Goal: Check status: Check status

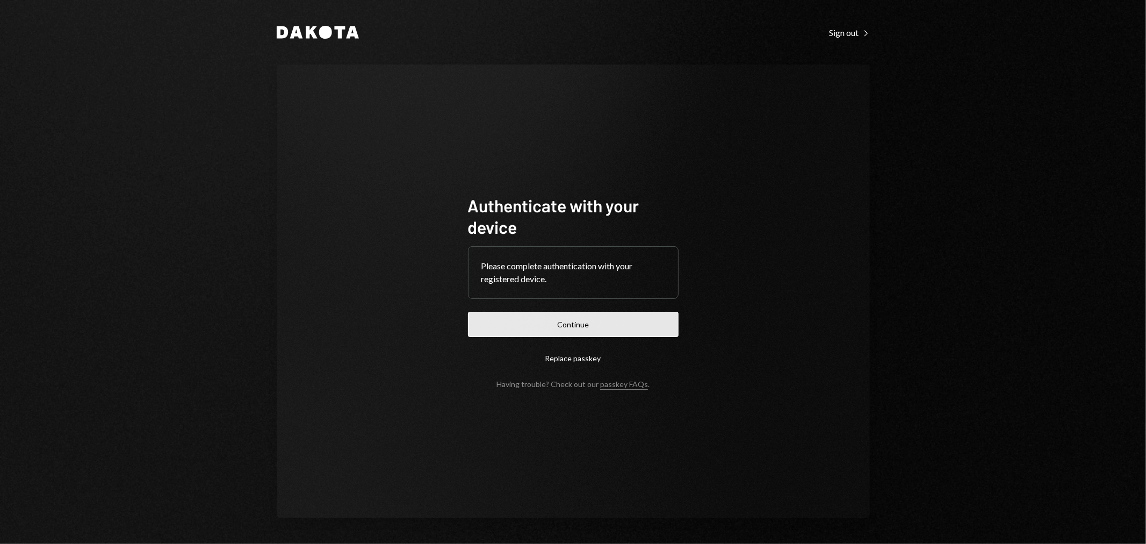
click at [616, 318] on button "Continue" at bounding box center [573, 324] width 211 height 25
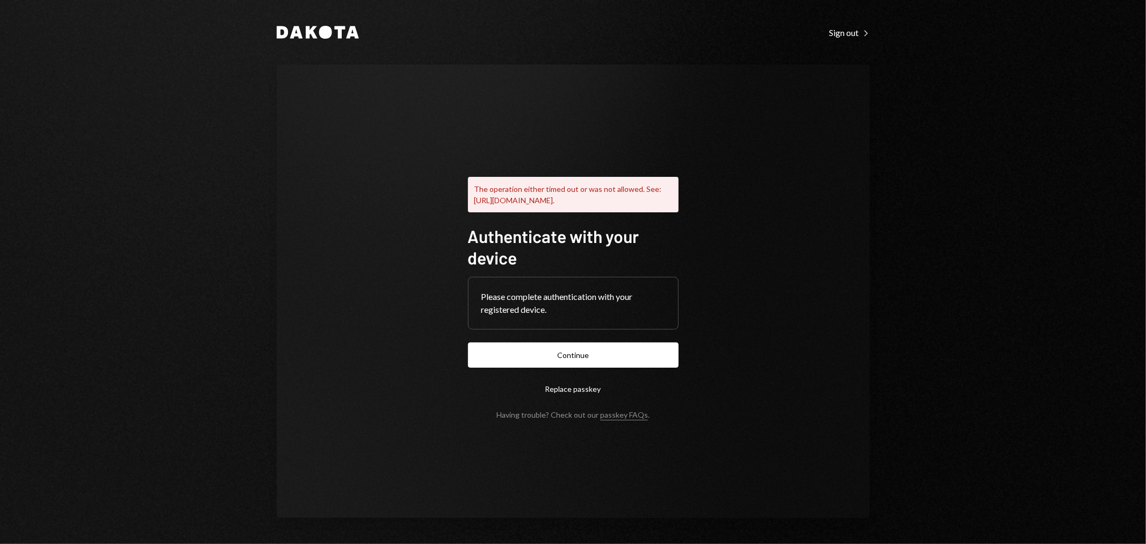
click at [606, 353] on button "Continue" at bounding box center [573, 354] width 211 height 25
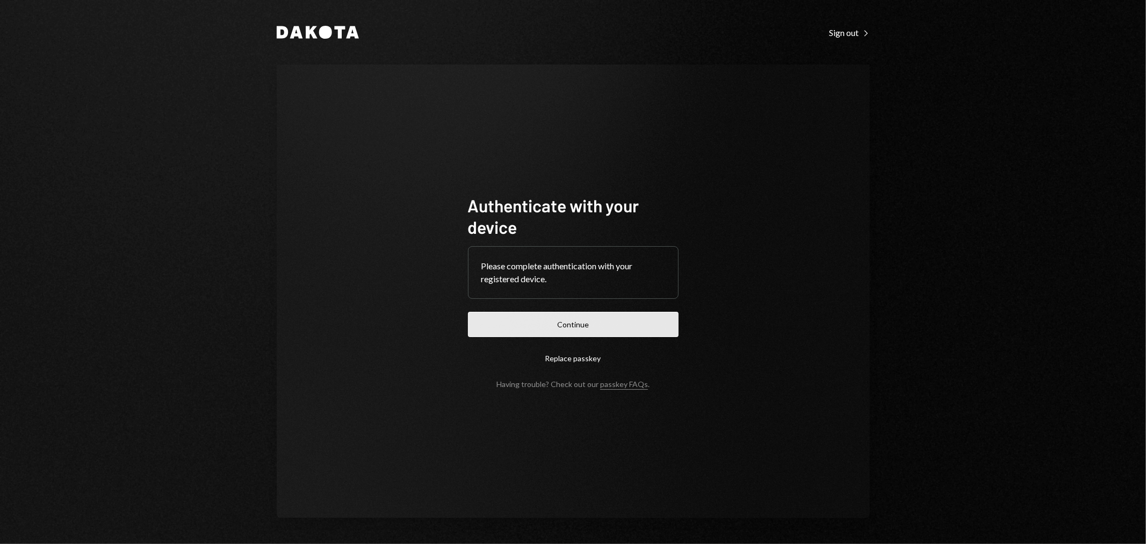
click at [566, 326] on button "Continue" at bounding box center [573, 324] width 211 height 25
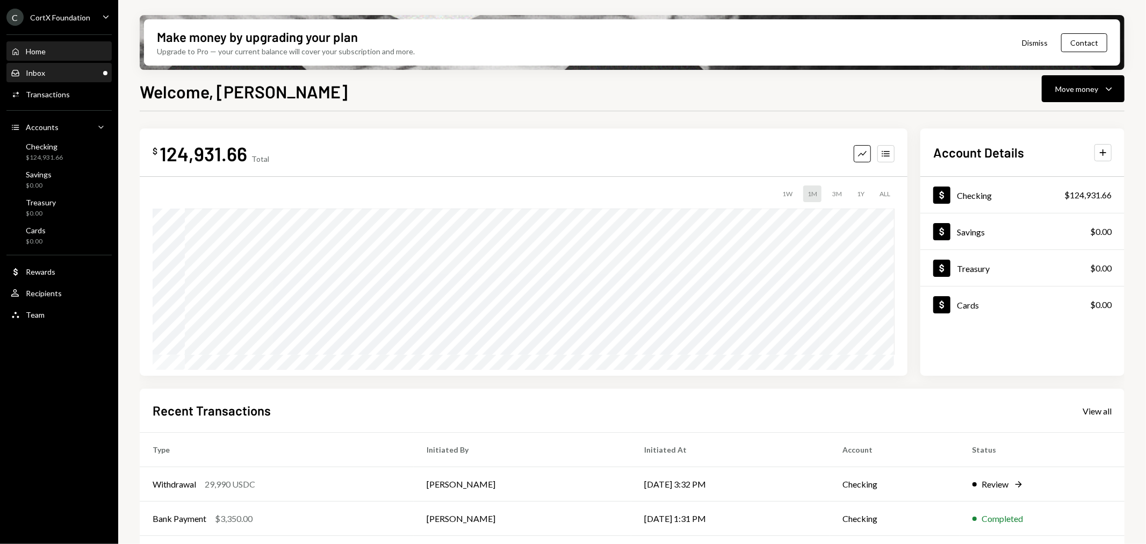
click at [51, 69] on div "Inbox Inbox" at bounding box center [59, 73] width 97 height 10
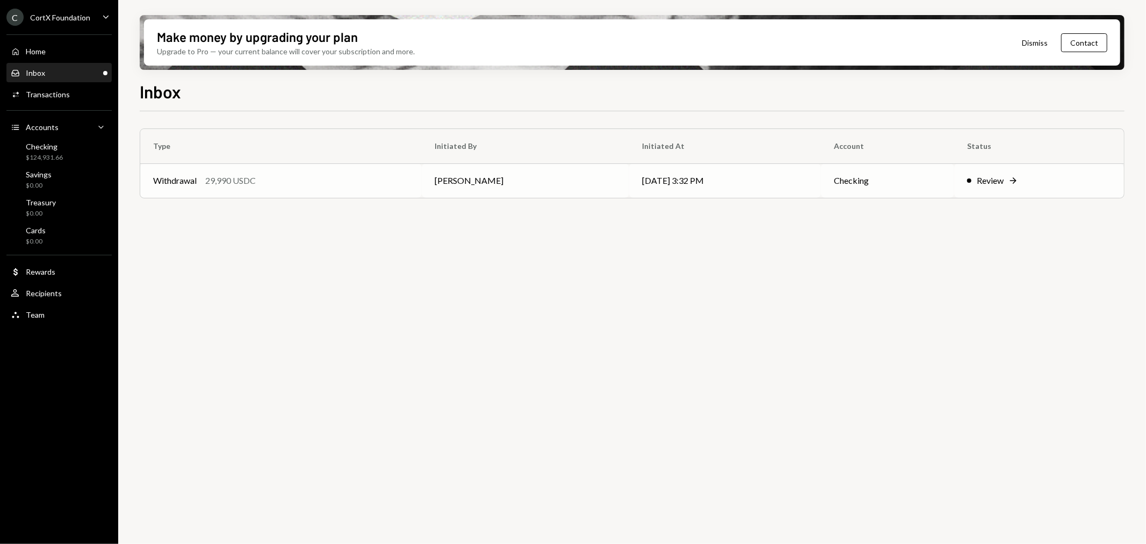
click at [402, 183] on div "Withdrawal 29,990 USDC" at bounding box center [281, 180] width 256 height 13
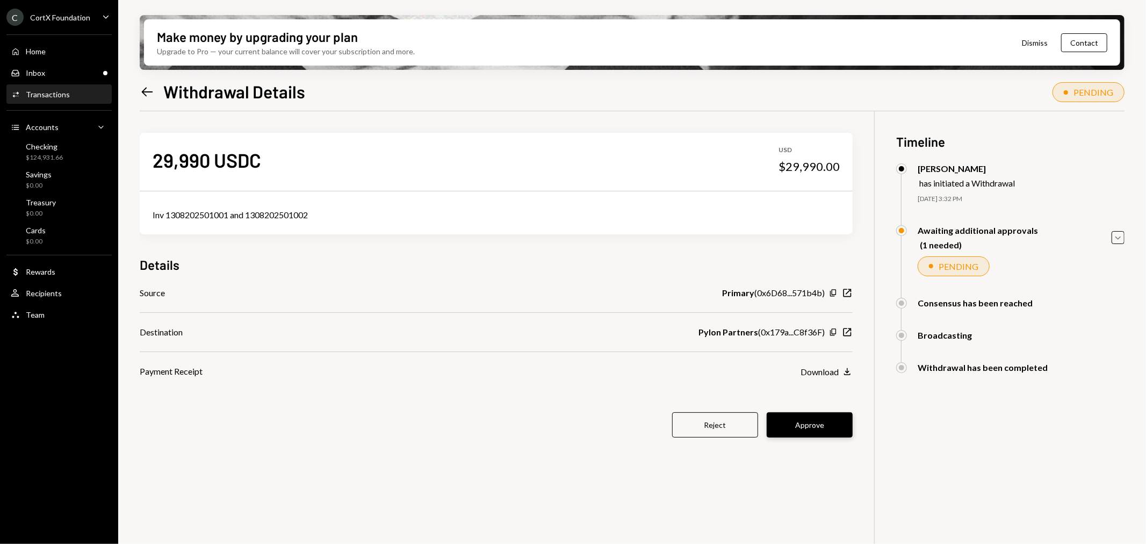
click at [803, 421] on button "Approve" at bounding box center [810, 424] width 86 height 25
